Goal: Task Accomplishment & Management: Complete application form

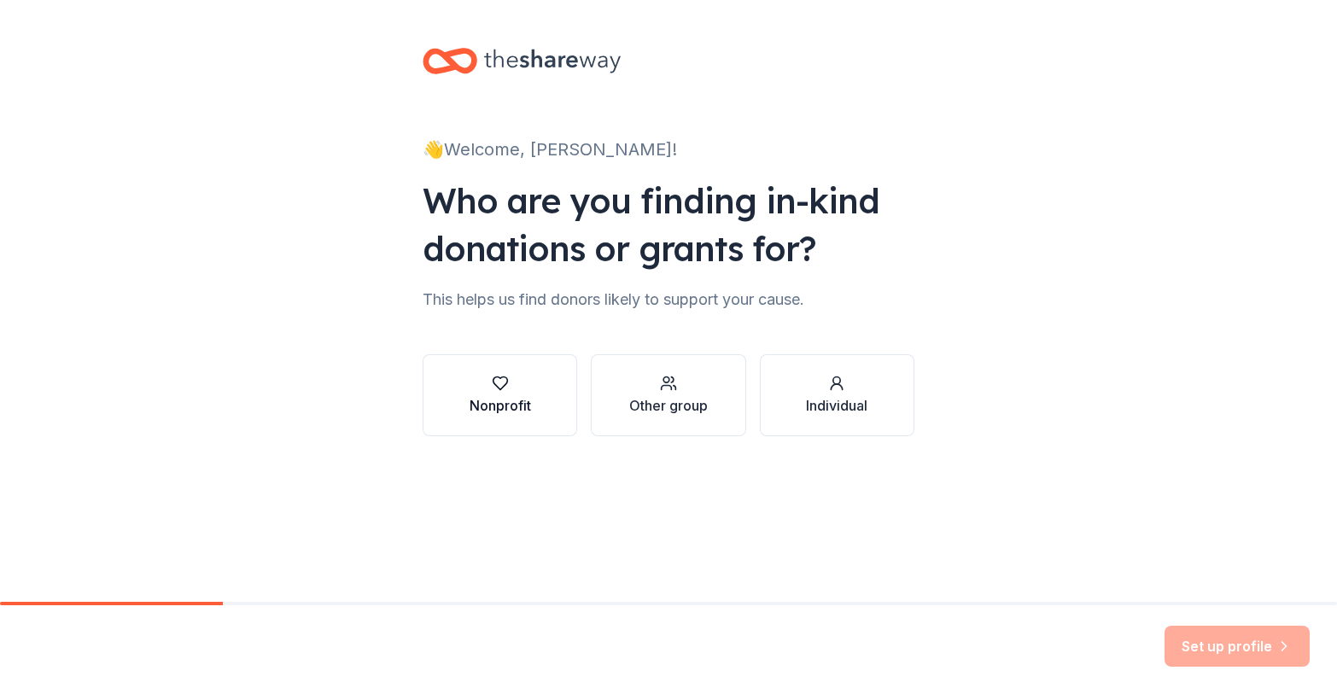
click at [500, 391] on icon "button" at bounding box center [500, 383] width 17 height 17
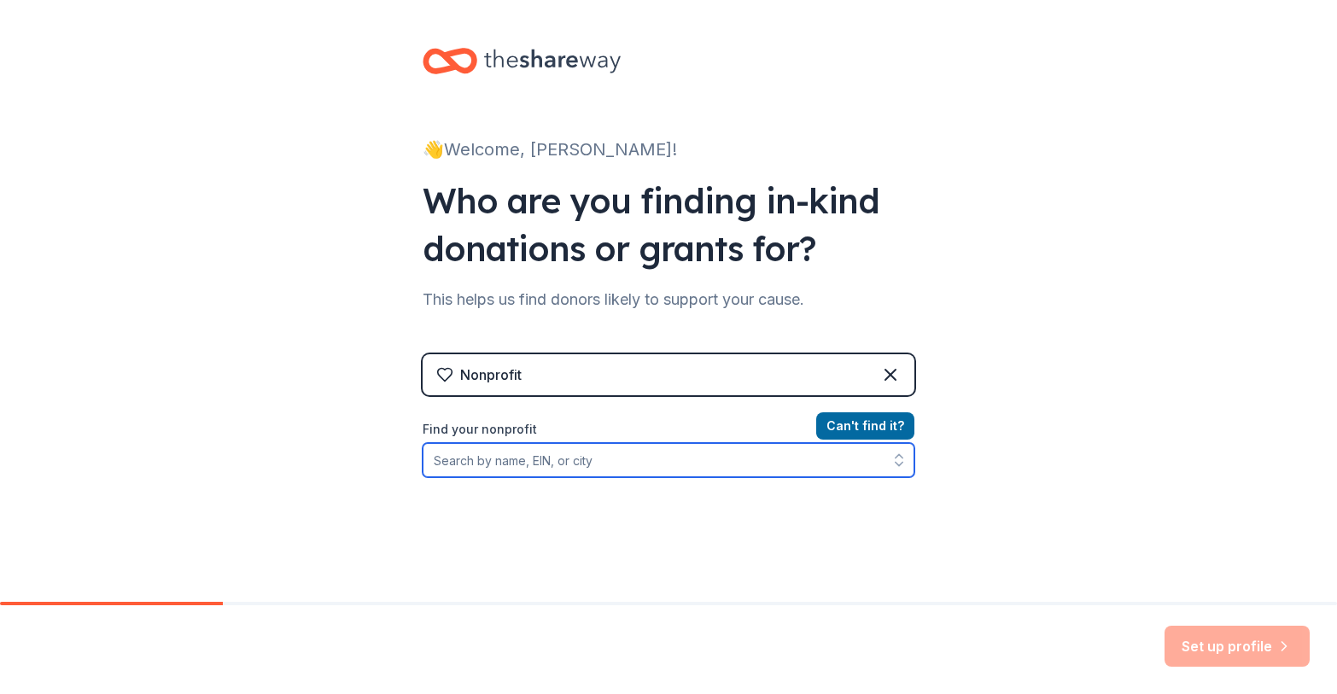
click at [528, 463] on input "Find your nonprofit" at bounding box center [669, 460] width 492 height 34
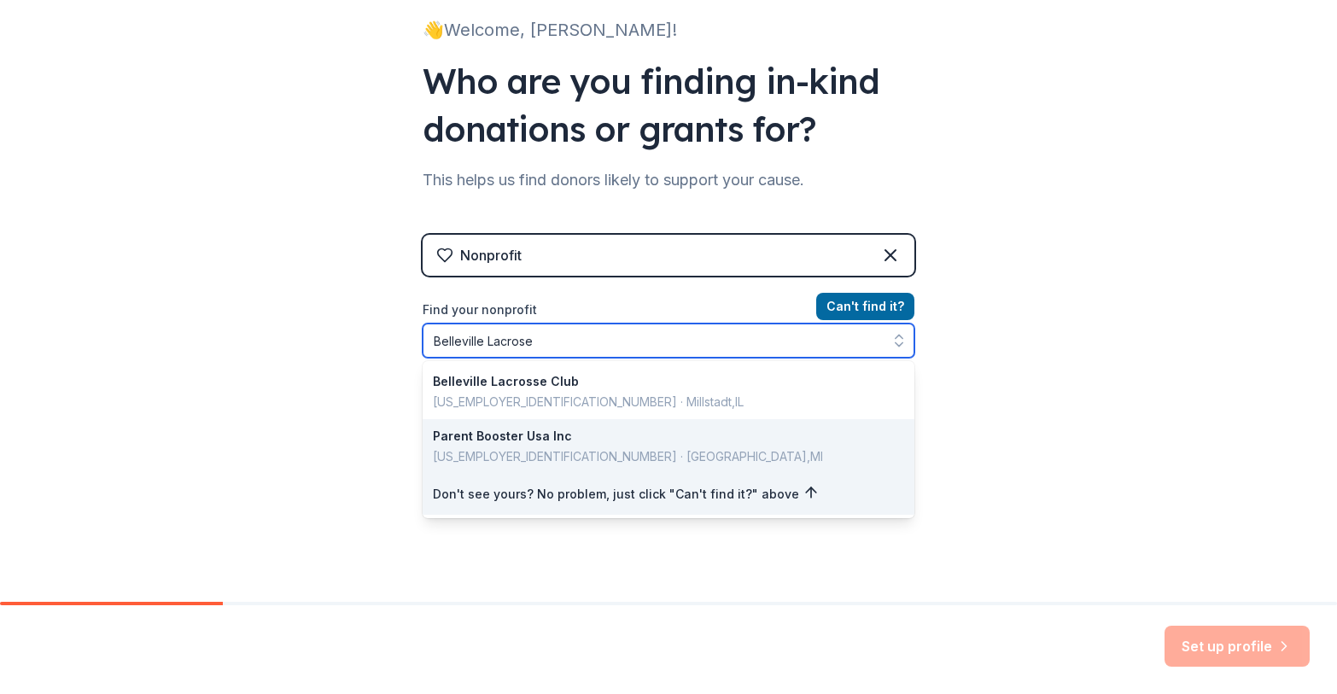
scroll to position [128, 0]
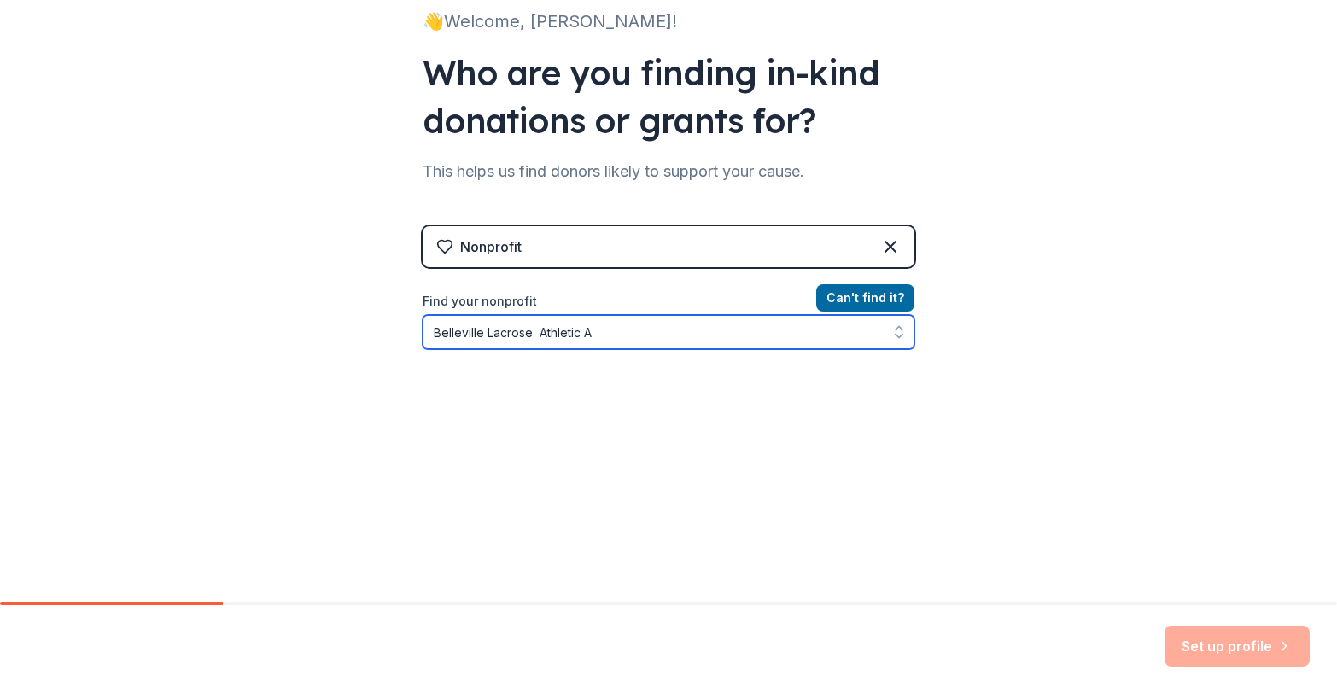
type input "Belleville Lacrose Athletic"
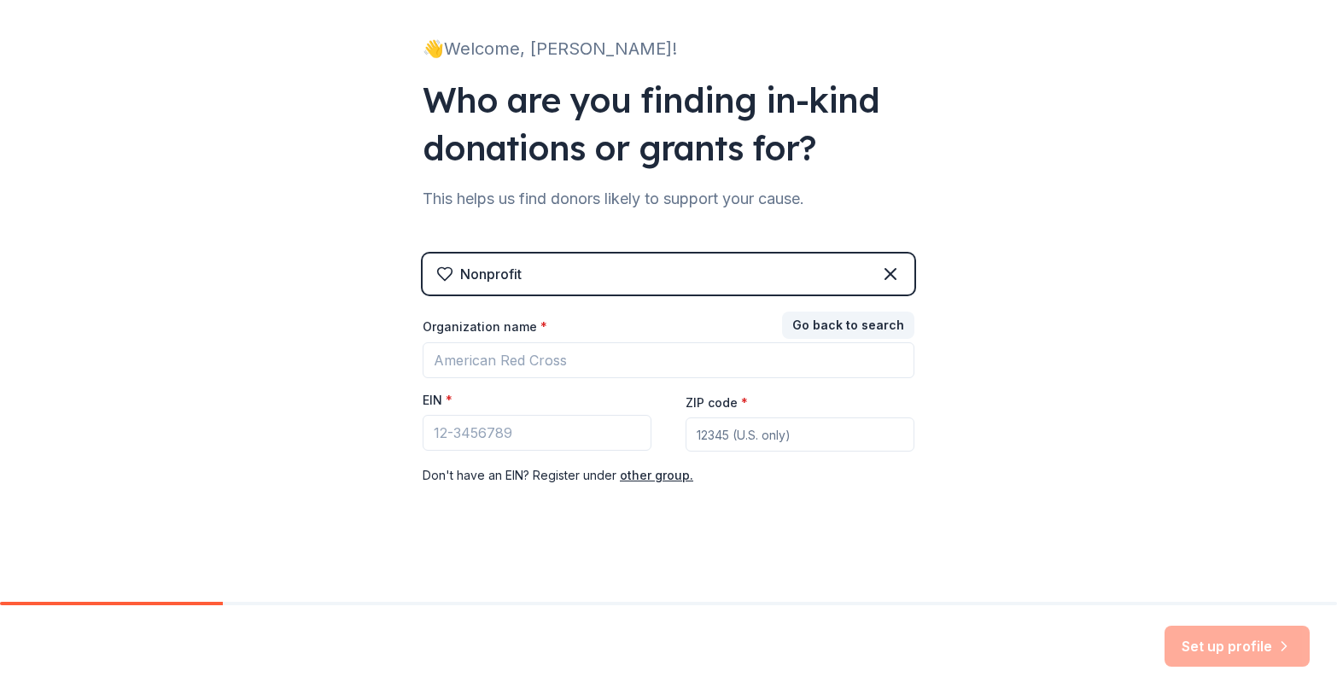
scroll to position [101, 0]
click at [739, 268] on div "Nonprofit" at bounding box center [669, 274] width 492 height 41
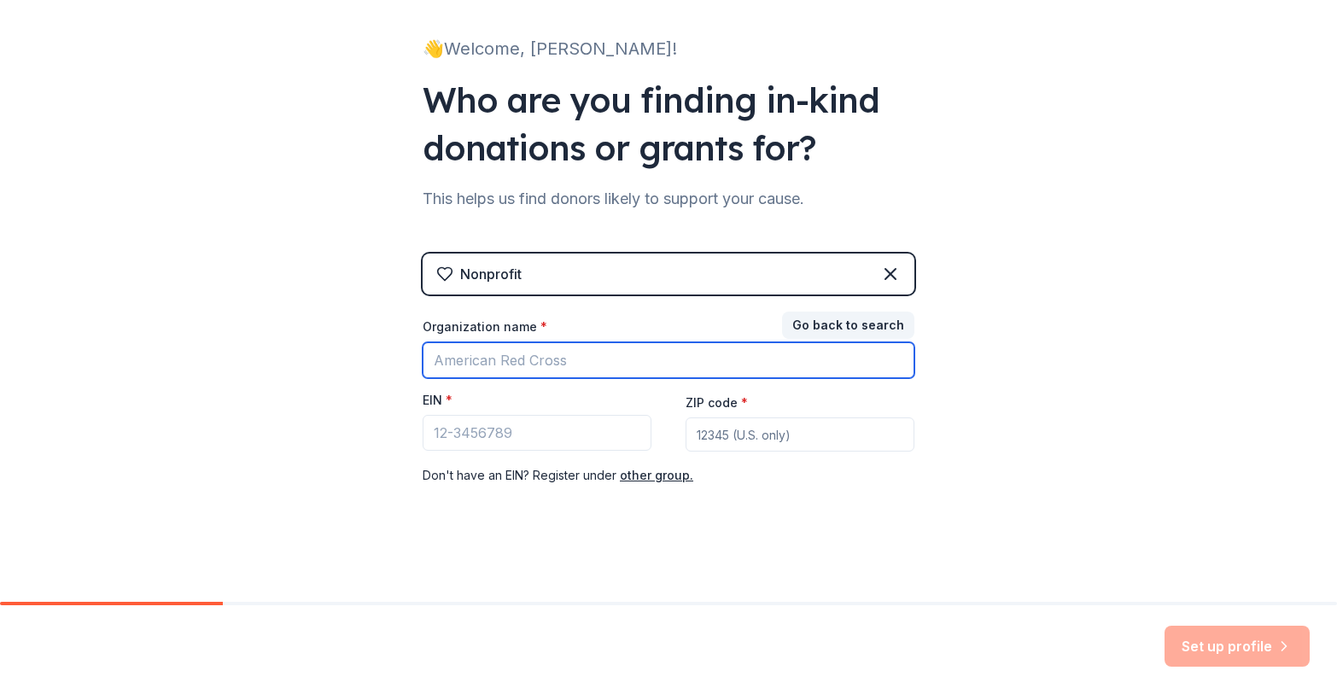
click at [600, 357] on input "Organization name *" at bounding box center [669, 360] width 492 height 36
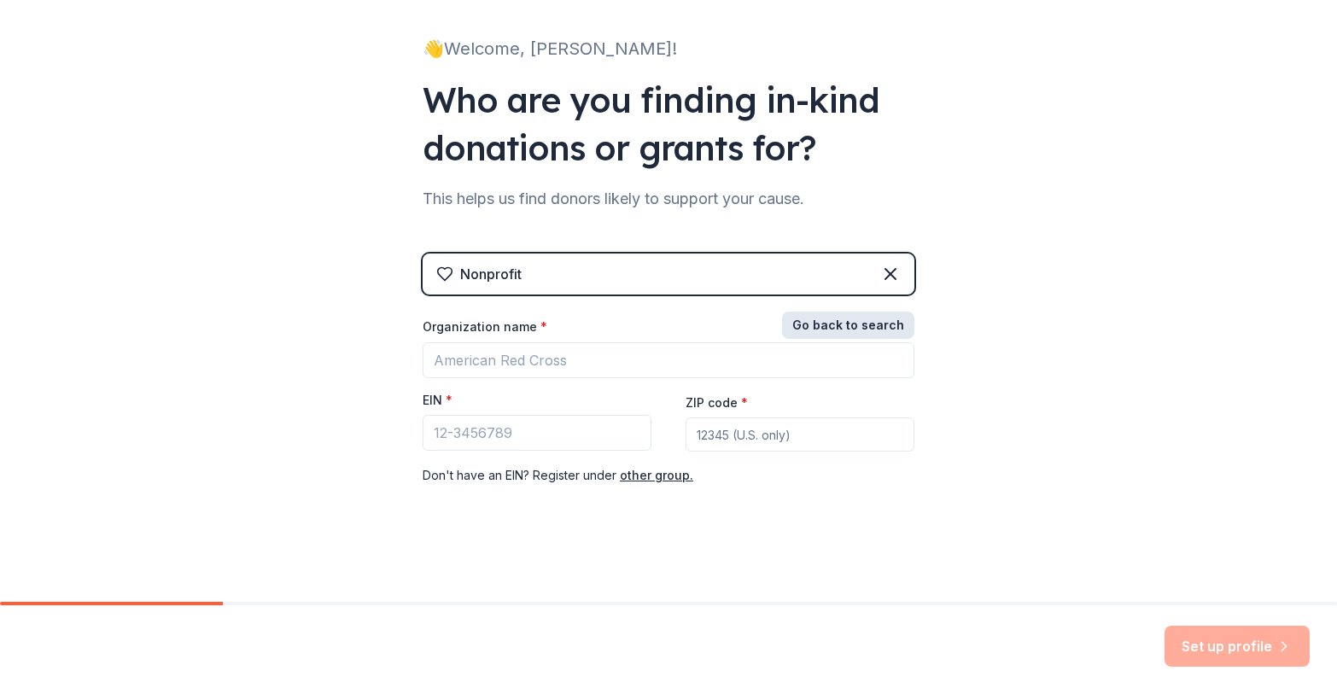
click at [854, 329] on button "Go back to search" at bounding box center [848, 325] width 132 height 27
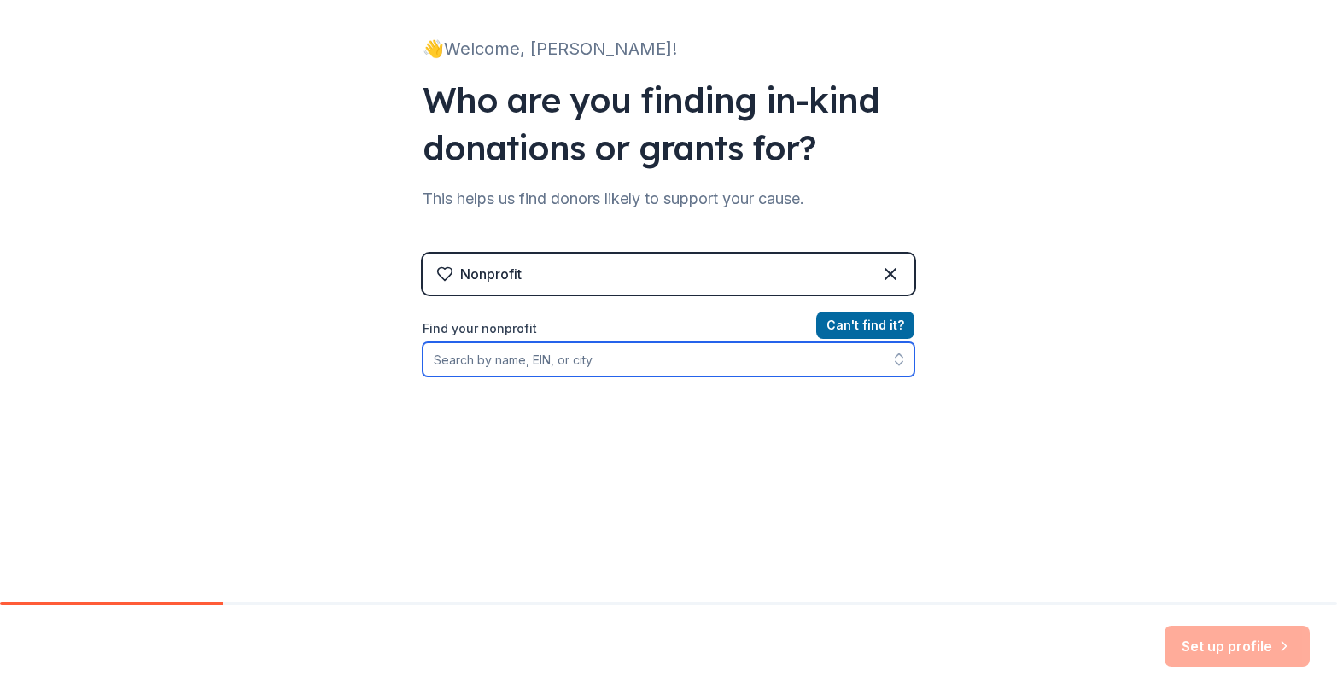
click at [589, 356] on input "Find your nonprofit" at bounding box center [669, 359] width 492 height 34
type input "[US_EMPLOYER_IDENTIFICATION_NUMBER]"
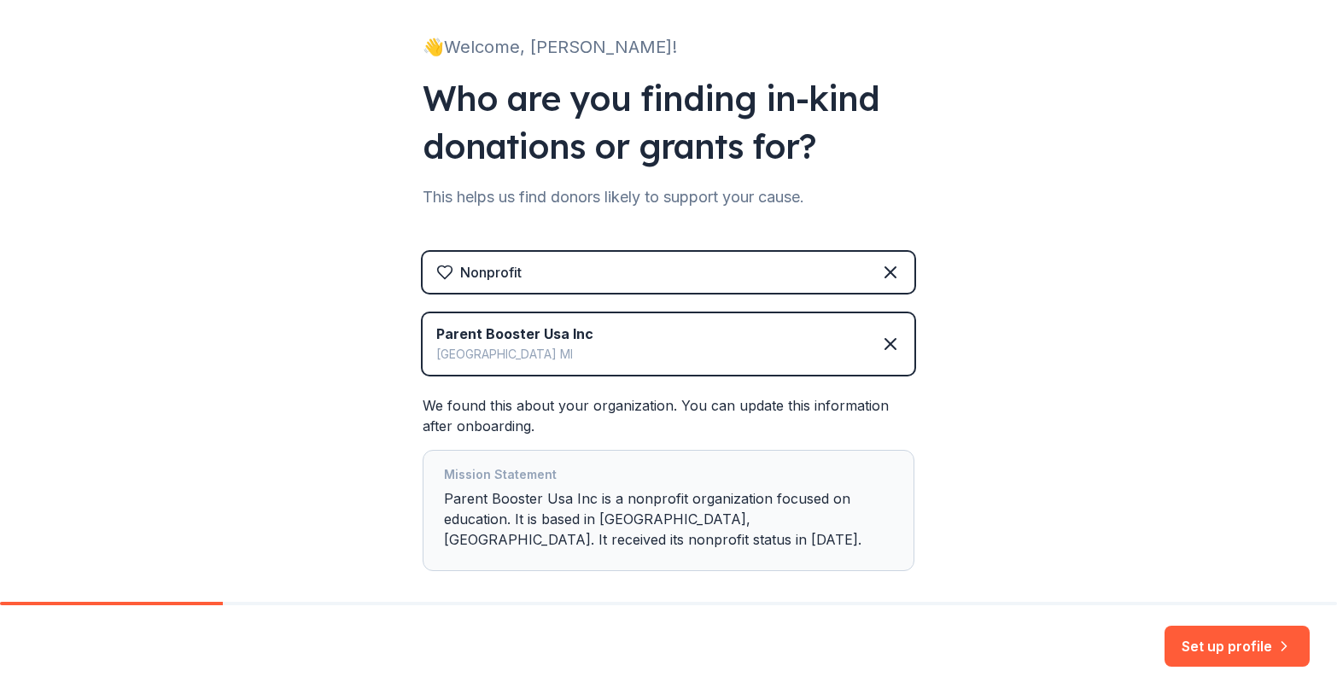
scroll to position [188, 0]
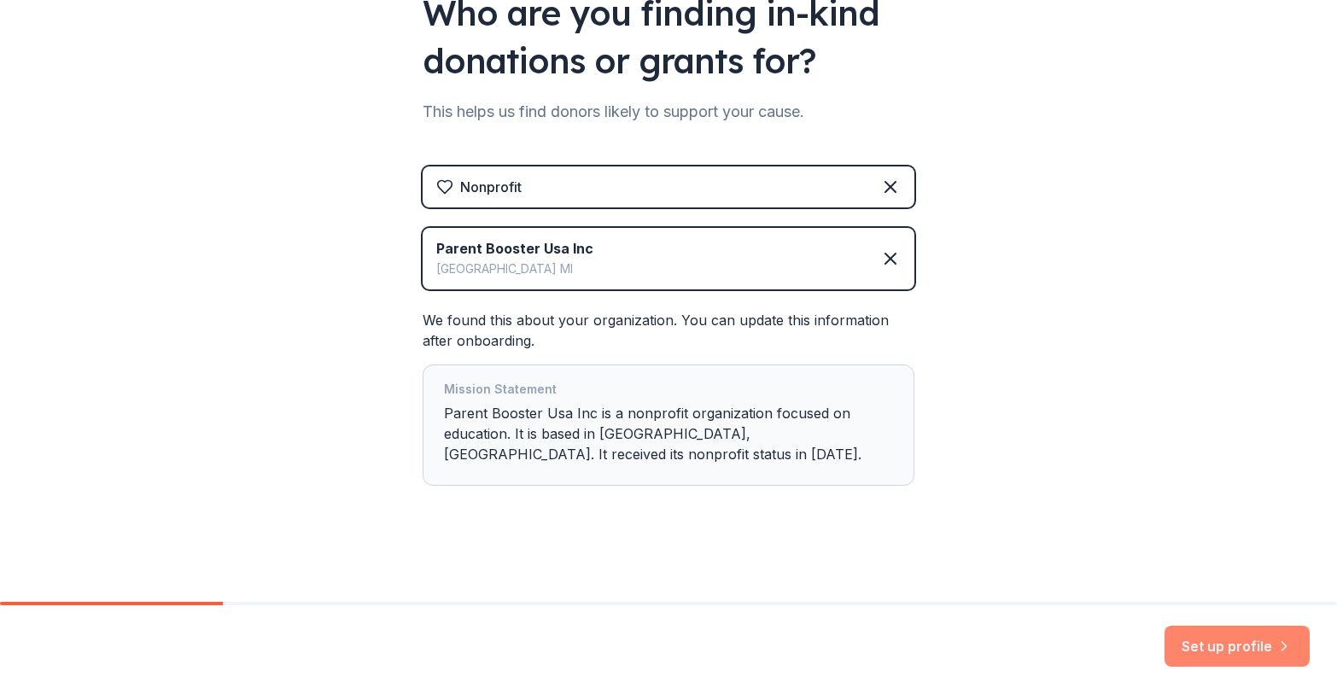
click at [1247, 645] on button "Set up profile" at bounding box center [1237, 646] width 145 height 41
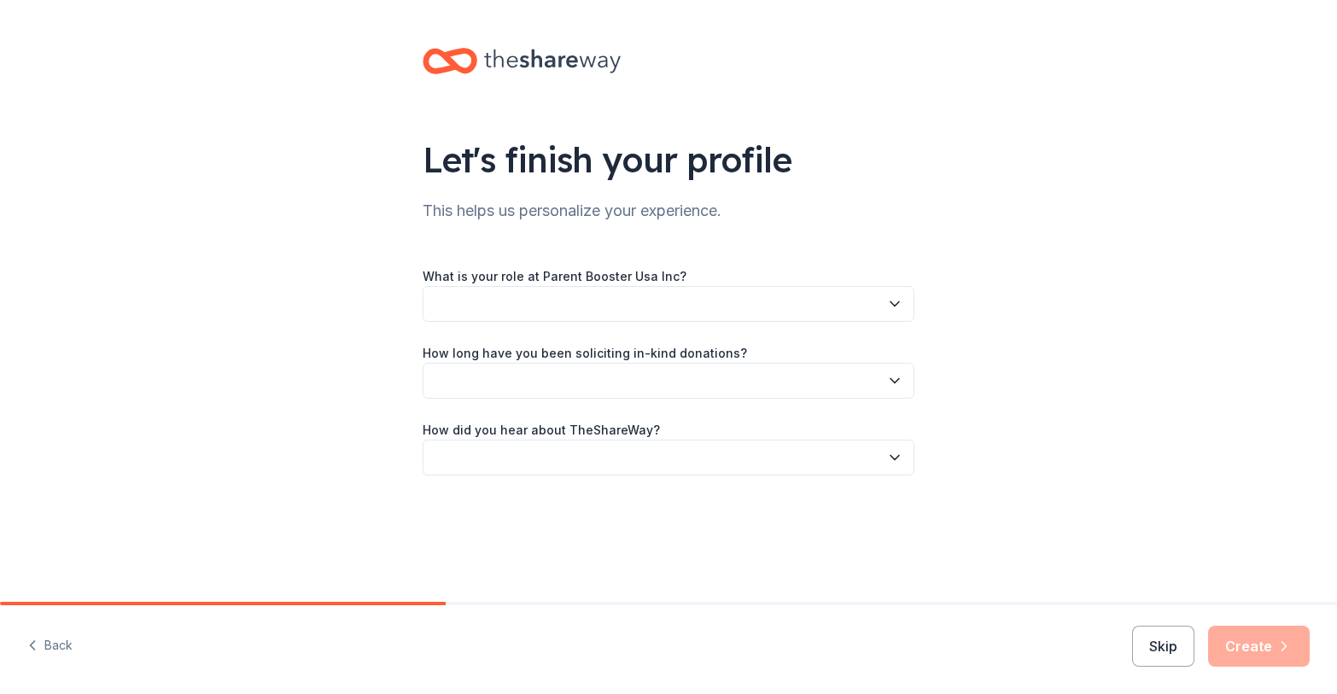
click at [897, 302] on icon "button" at bounding box center [894, 303] width 17 height 17
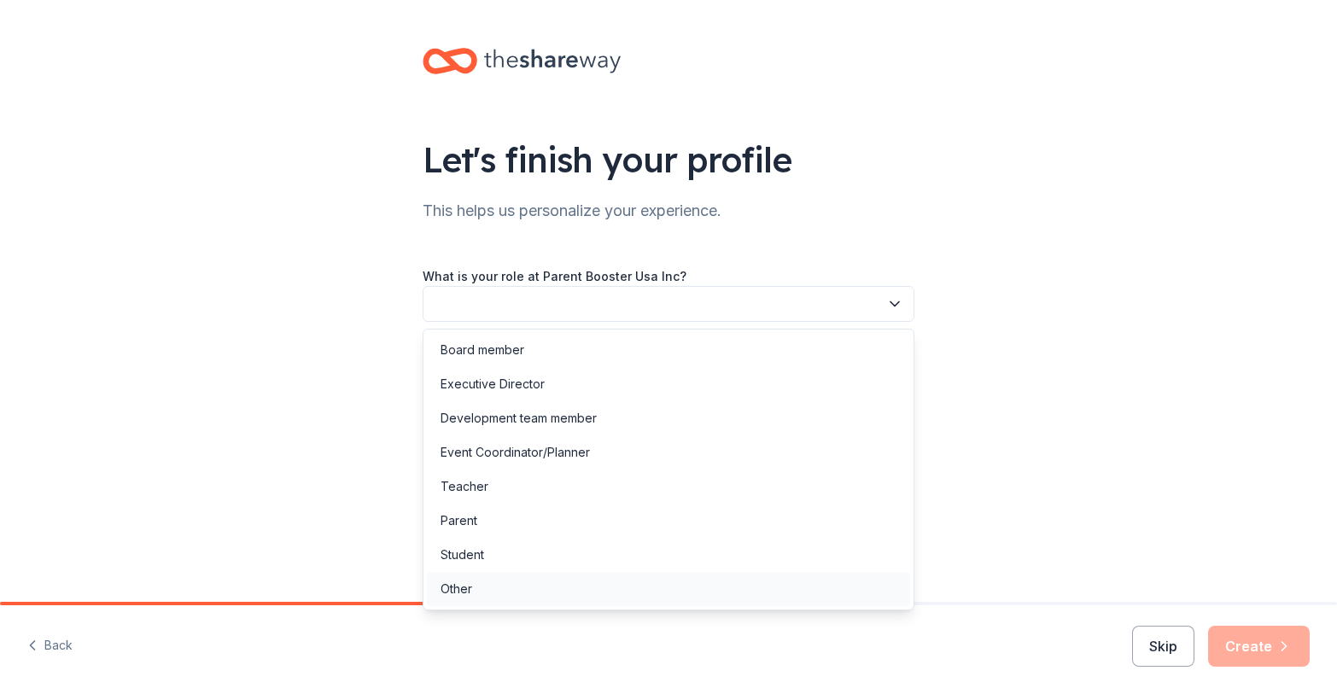
click at [452, 588] on div "Other" at bounding box center [457, 589] width 32 height 20
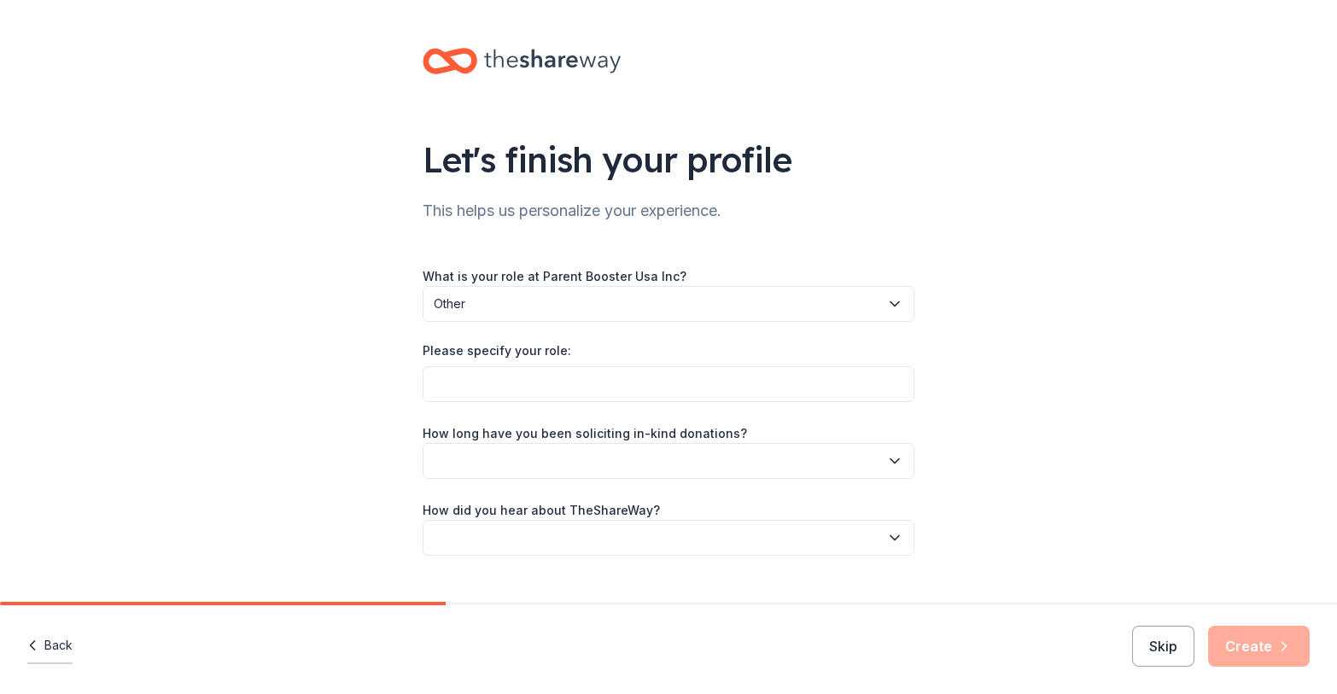
click at [56, 644] on button "Back" at bounding box center [49, 646] width 45 height 36
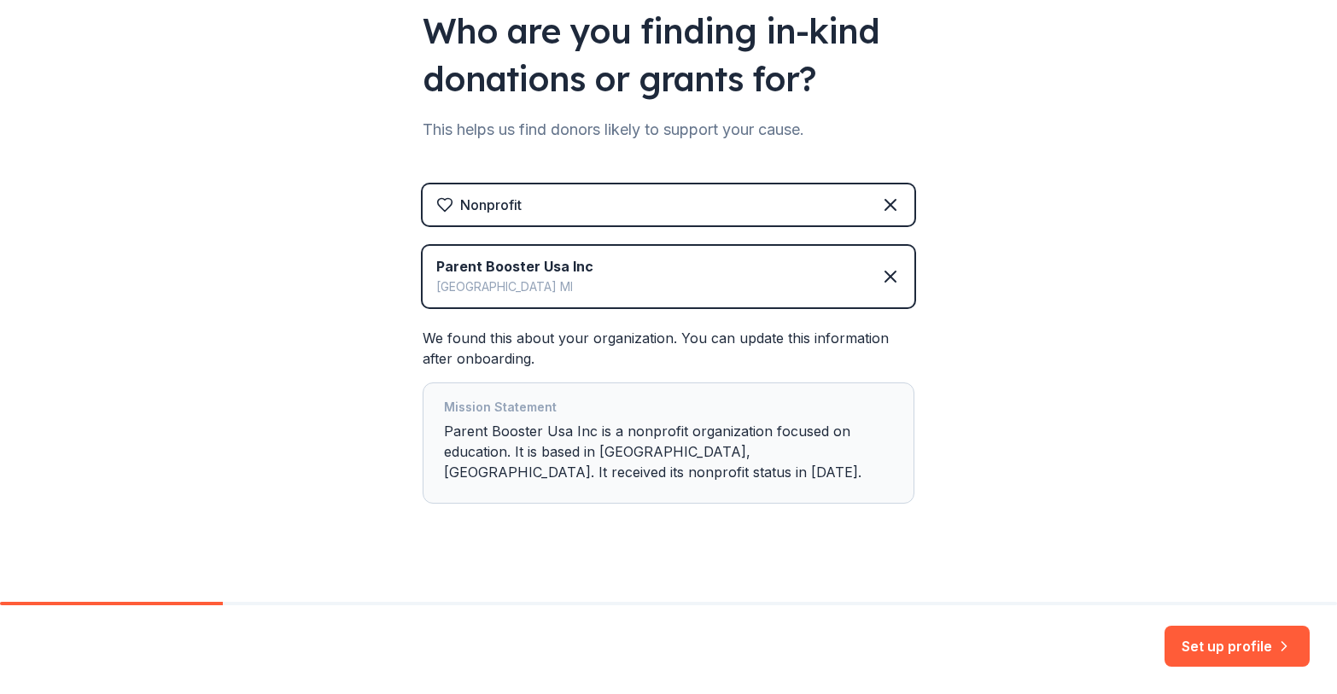
scroll to position [171, 0]
